Goal: Information Seeking & Learning: Learn about a topic

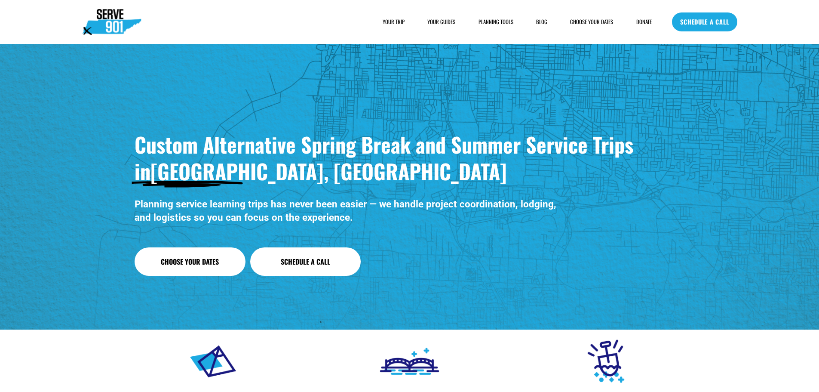
click at [202, 261] on link "Choose Your Dates" at bounding box center [190, 261] width 111 height 28
click at [444, 20] on link "YOUR GUIDES" at bounding box center [441, 22] width 28 height 9
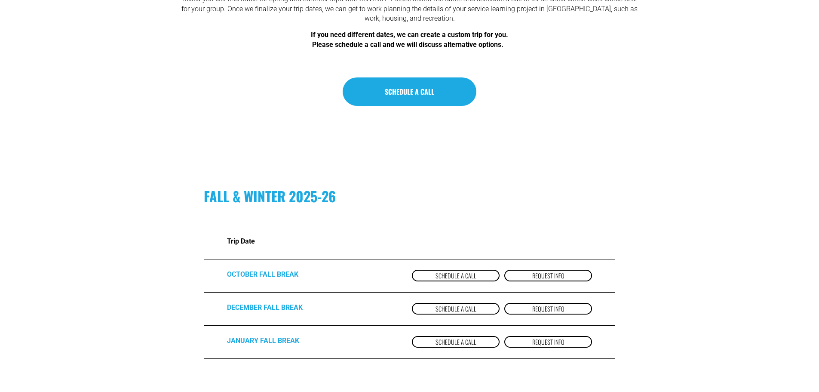
scroll to position [172, 0]
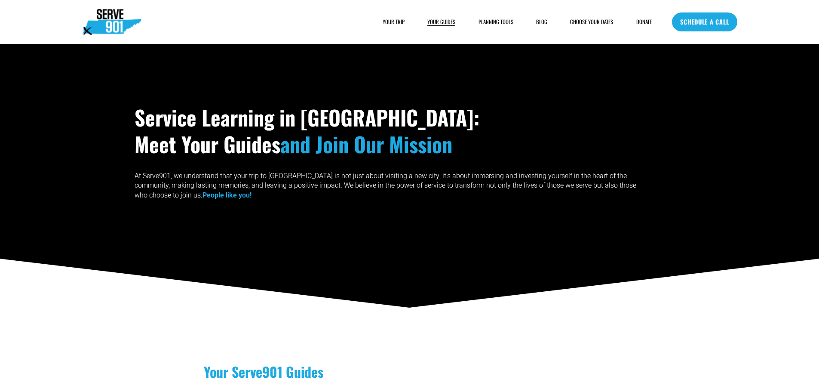
click at [491, 19] on span "PLANNING TOOLS" at bounding box center [495, 22] width 35 height 8
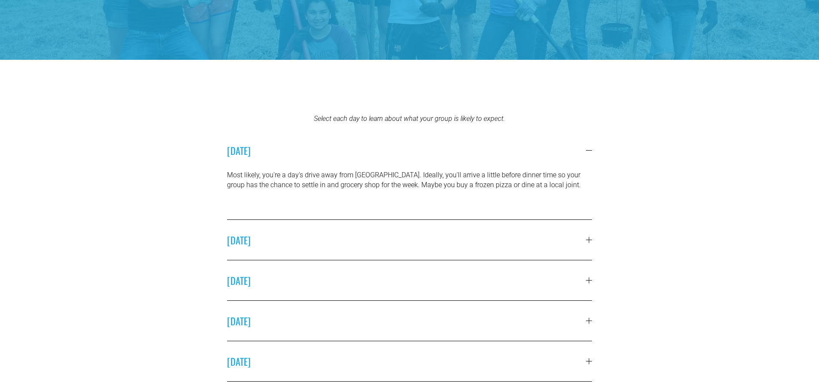
scroll to position [258, 0]
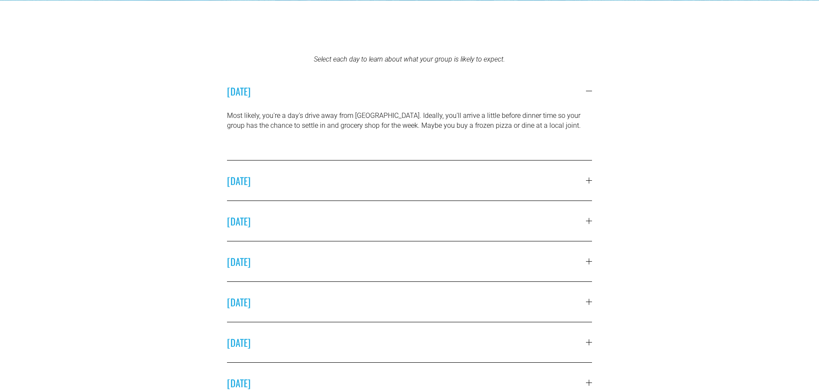
click at [526, 175] on span "SUNDAY" at bounding box center [406, 180] width 359 height 14
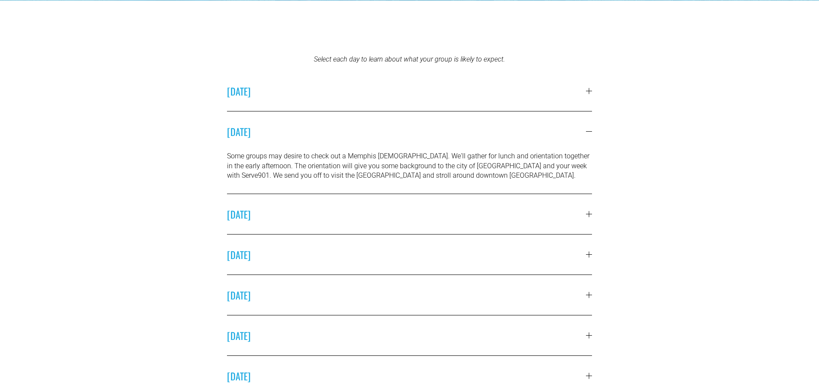
click at [481, 228] on button "MONDAY" at bounding box center [409, 214] width 365 height 40
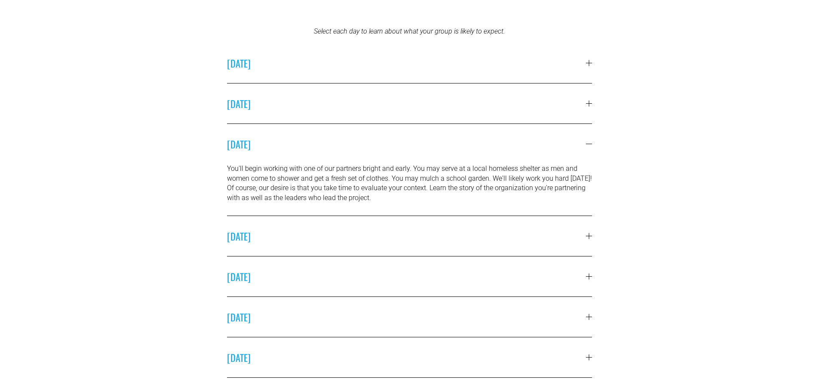
scroll to position [344, 0]
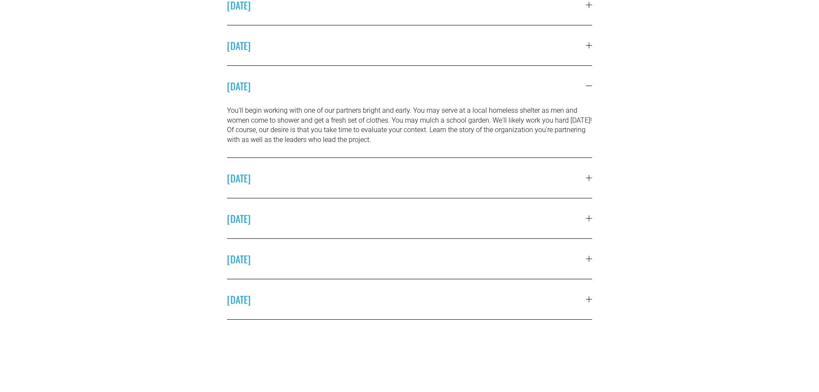
click at [406, 183] on span "TUESDAY" at bounding box center [406, 178] width 359 height 14
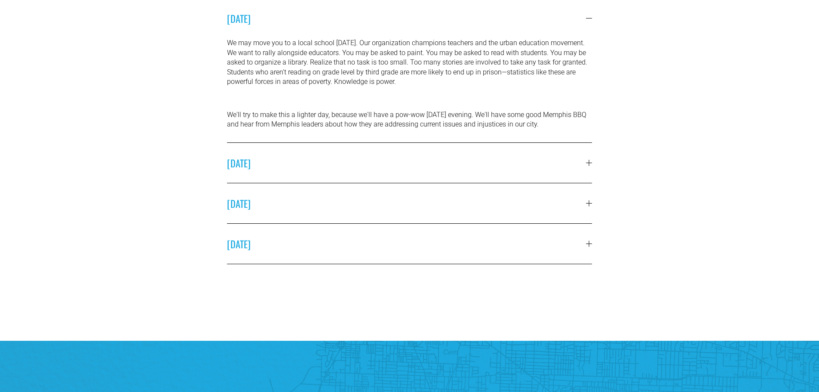
scroll to position [473, 0]
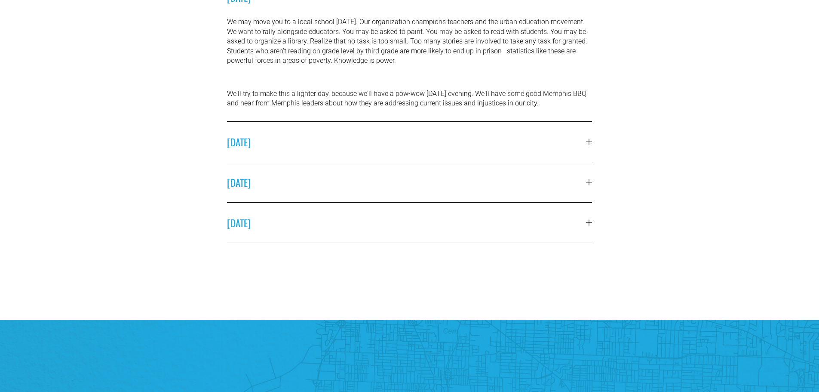
click at [513, 155] on button "WEDNESDAY" at bounding box center [409, 142] width 365 height 40
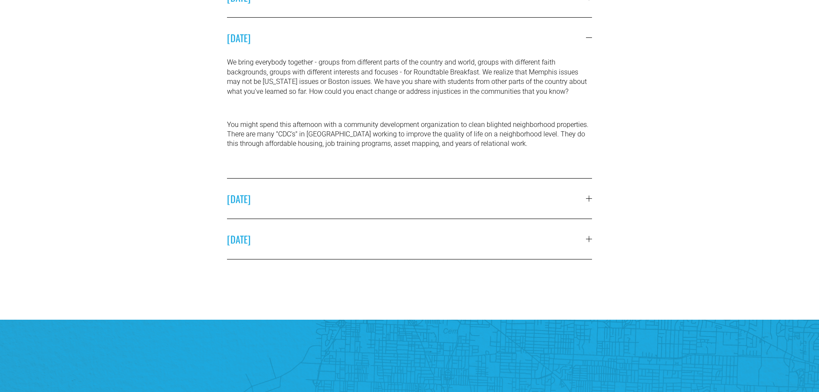
click at [495, 191] on button "THURSDAY" at bounding box center [409, 198] width 365 height 40
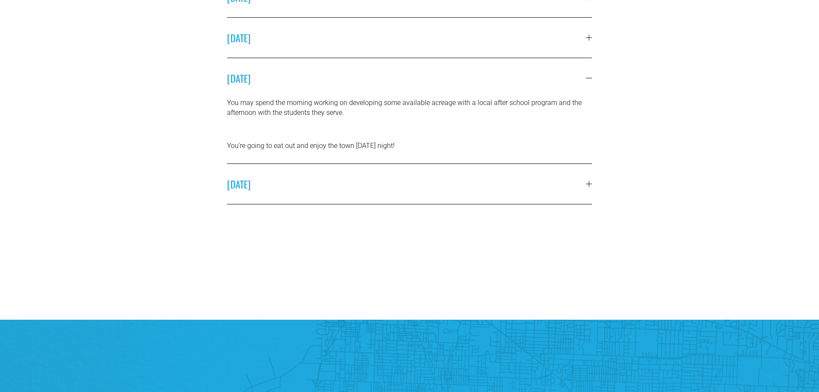
click at [485, 191] on span "FRIDAY" at bounding box center [406, 184] width 359 height 14
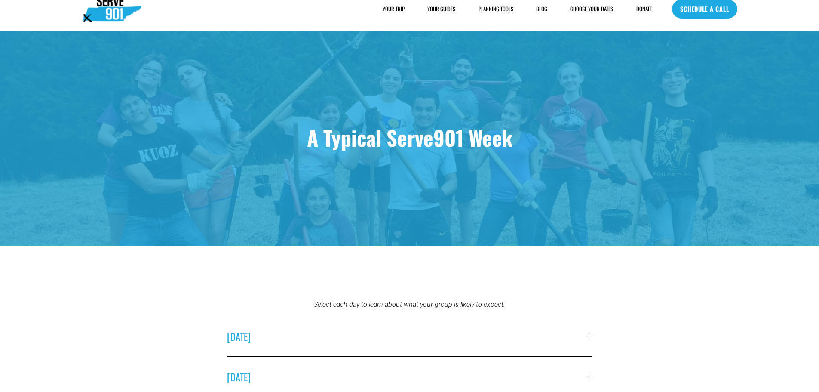
scroll to position [0, 0]
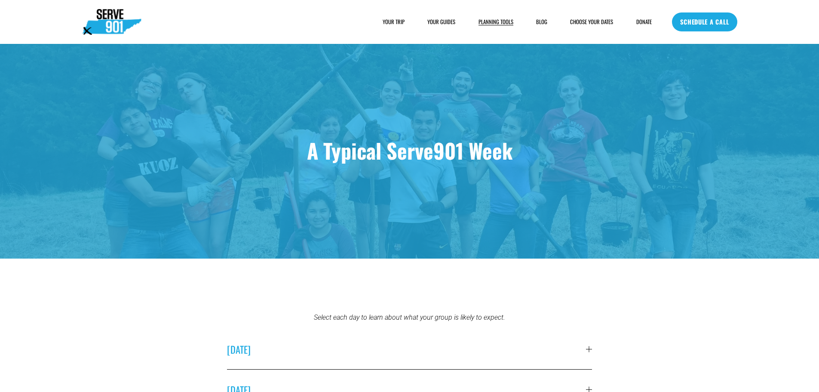
click at [538, 18] on link "BLOG" at bounding box center [541, 22] width 11 height 9
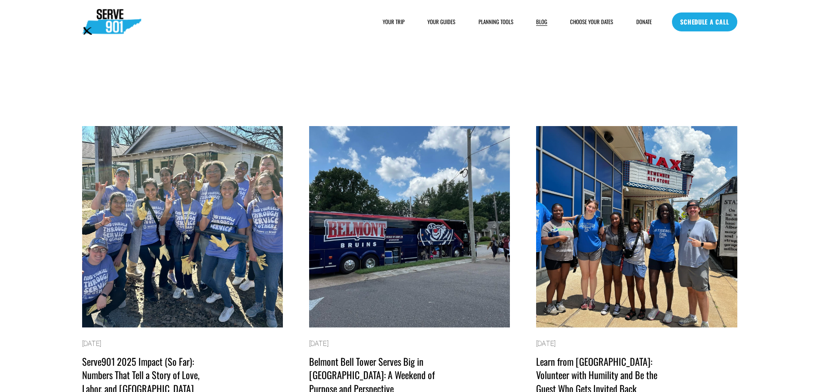
click at [399, 21] on span "YOUR TRIP" at bounding box center [394, 22] width 22 height 8
click at [0, 0] on span "HOUSING" at bounding box center [0, 0] width 0 height 0
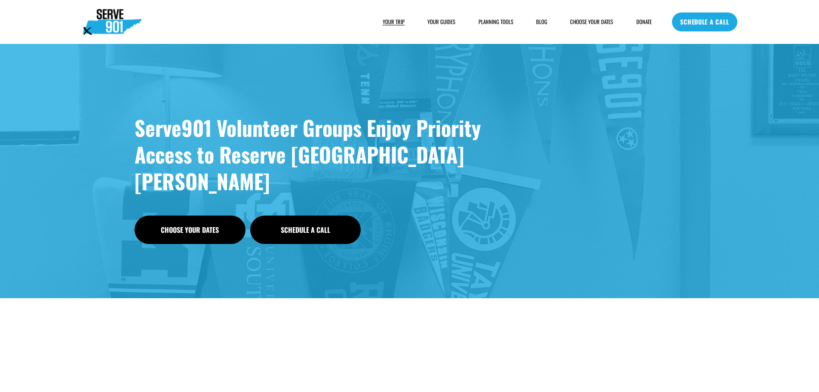
click at [0, 0] on span "HOUSING" at bounding box center [0, 0] width 0 height 0
click at [0, 0] on span "FOOD" at bounding box center [0, 0] width 0 height 0
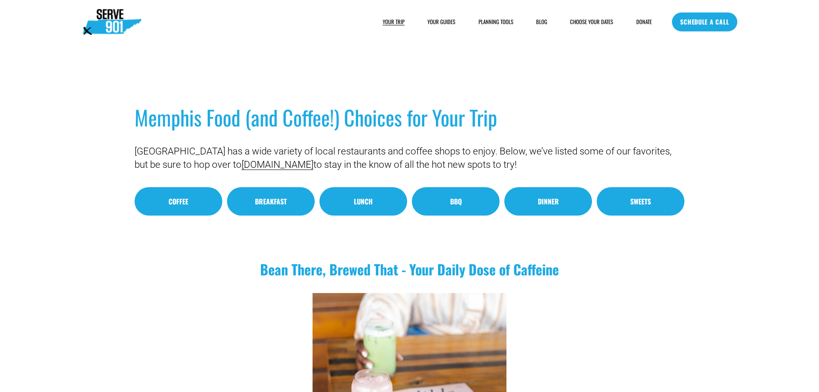
click at [0, 0] on span "FAQs" at bounding box center [0, 0] width 0 height 0
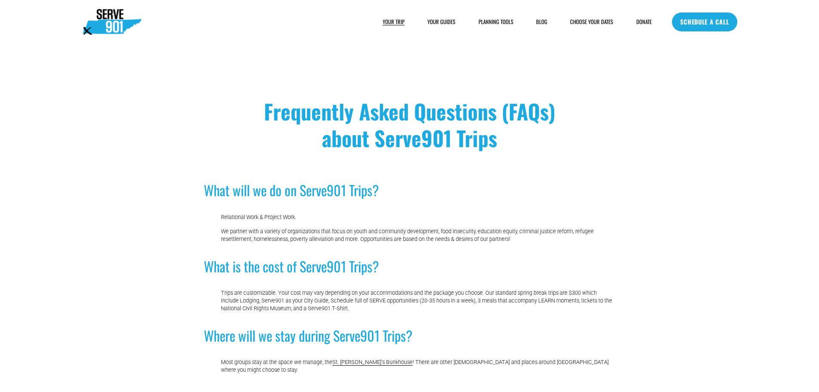
click at [444, 20] on link "YOUR GUIDES" at bounding box center [441, 22] width 28 height 9
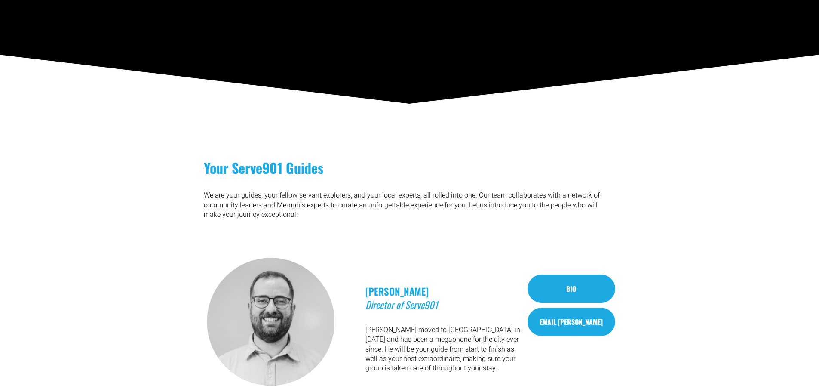
scroll to position [330, 0]
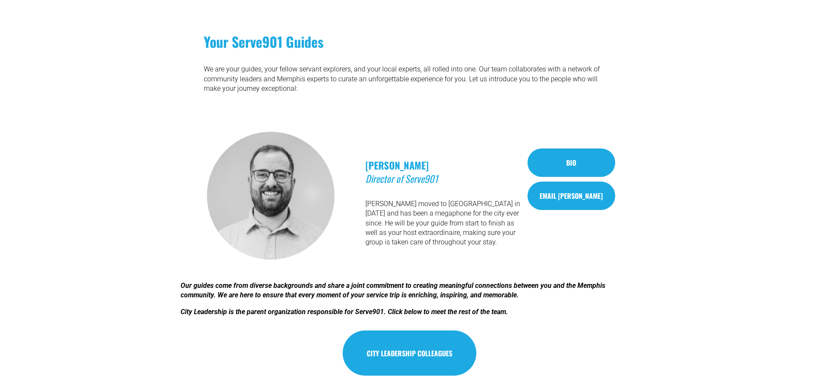
click at [444, 357] on link "City Leadership colleagues" at bounding box center [410, 352] width 134 height 45
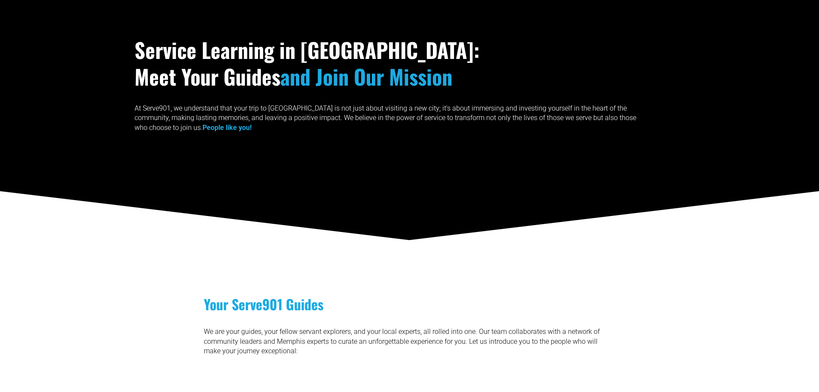
scroll to position [0, 0]
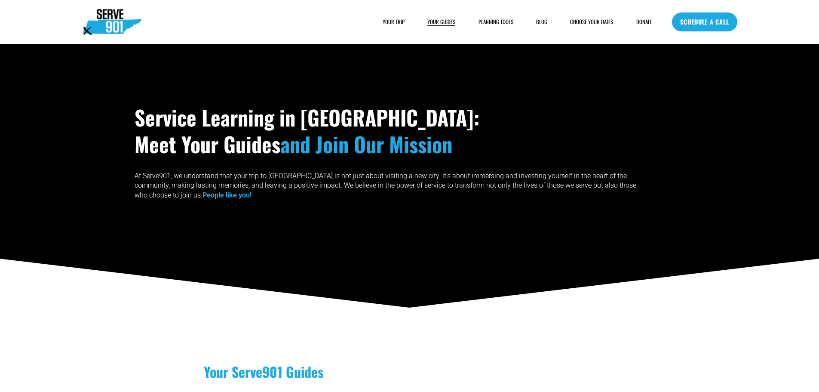
click at [507, 21] on span "PLANNING TOOLS" at bounding box center [495, 22] width 35 height 8
